Goal: Information Seeking & Learning: Learn about a topic

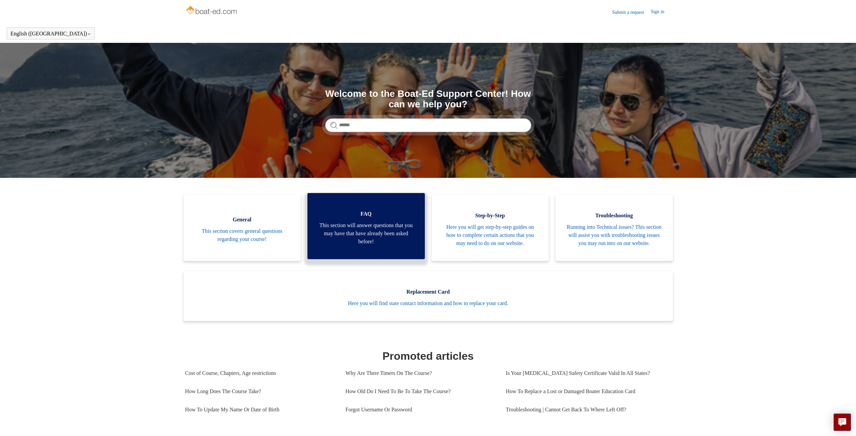
click at [374, 237] on span "This section will answer questions that you may have that have already been ask…" at bounding box center [365, 233] width 97 height 24
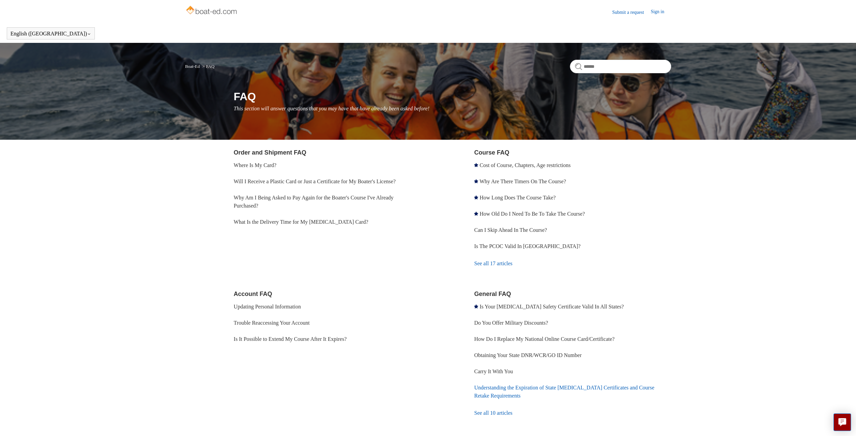
click at [512, 389] on link "Understanding the Expiration of State [MEDICAL_DATA] Certificates and Course Re…" at bounding box center [564, 392] width 180 height 14
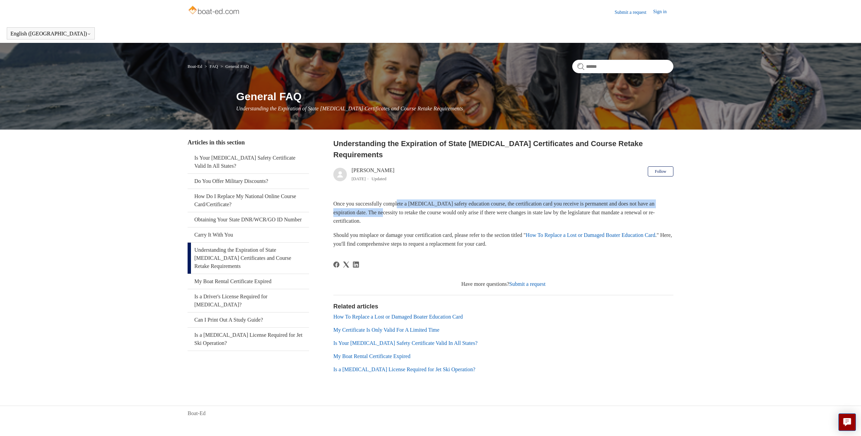
drag, startPoint x: 400, startPoint y: 191, endPoint x: 403, endPoint y: 199, distance: 8.2
click at [403, 199] on p "Once you successfully complete a boating safety education course, the certifica…" at bounding box center [503, 212] width 340 height 26
drag, startPoint x: 403, startPoint y: 199, endPoint x: 389, endPoint y: 197, distance: 14.0
click at [389, 199] on p "Once you successfully complete a boating safety education course, the certifica…" at bounding box center [503, 212] width 340 height 26
click at [379, 199] on p "Once you successfully complete a boating safety education course, the certifica…" at bounding box center [503, 212] width 340 height 26
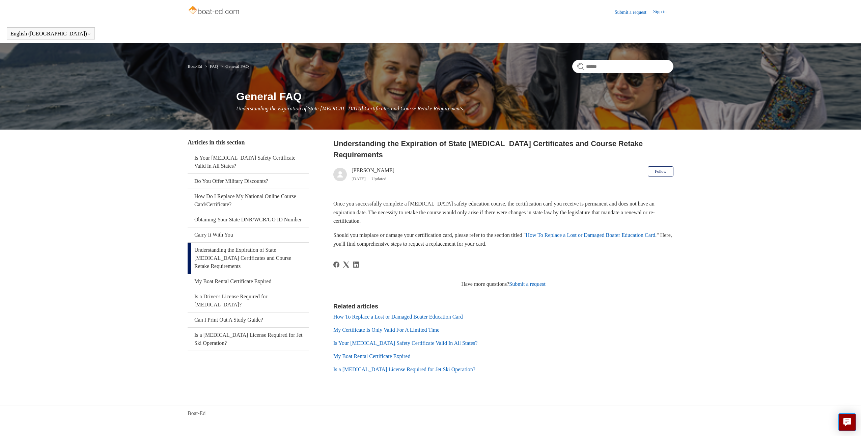
click at [380, 144] on h2 "Understanding the Expiration of State [MEDICAL_DATA] Certificates and Course Re…" at bounding box center [503, 149] width 340 height 22
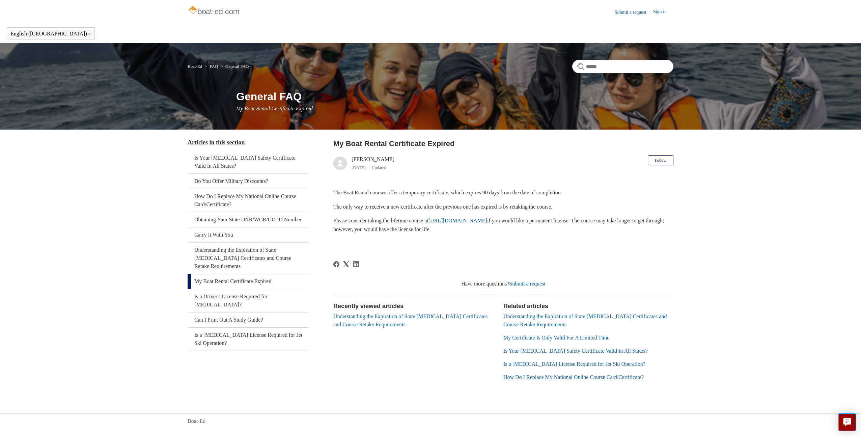
click at [487, 221] on link "https://www.boat-ed.com" at bounding box center [457, 221] width 59 height 6
